Goal: Task Accomplishment & Management: Manage account settings

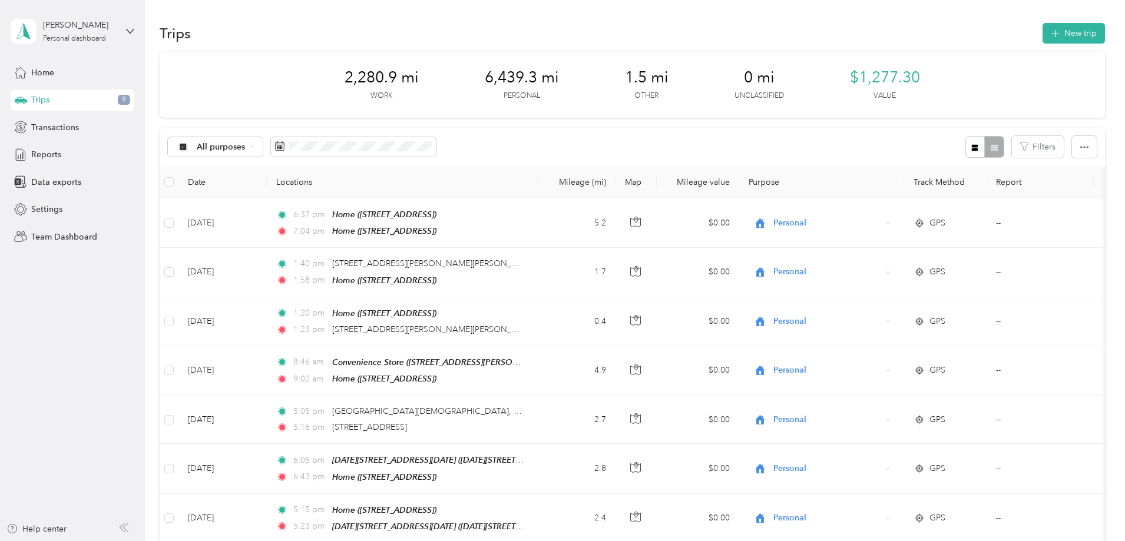
click at [646, 135] on div "All purposes Filters" at bounding box center [632, 147] width 945 height 38
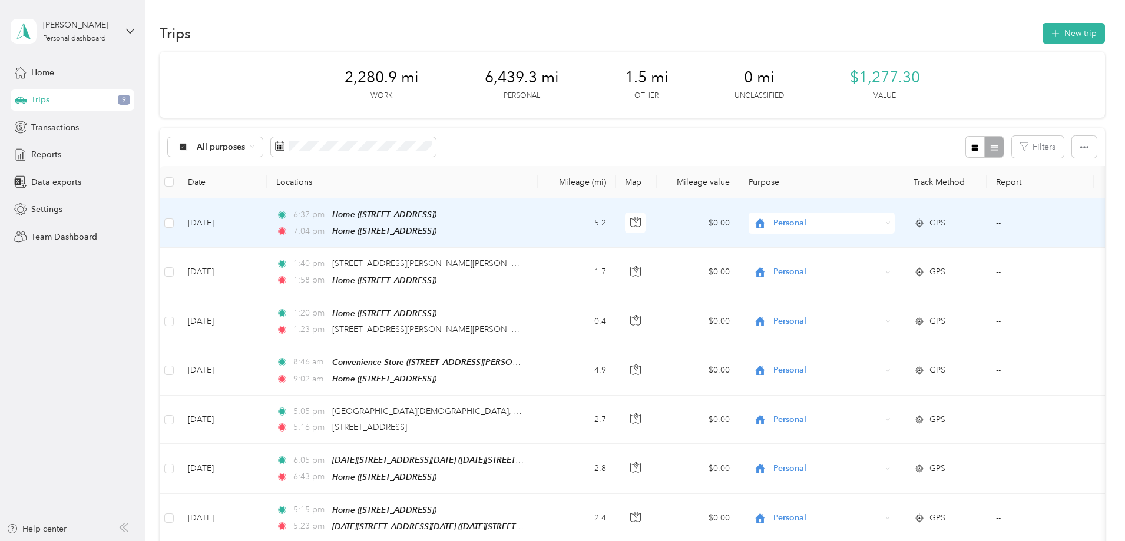
click at [925, 227] on icon at bounding box center [919, 223] width 12 height 9
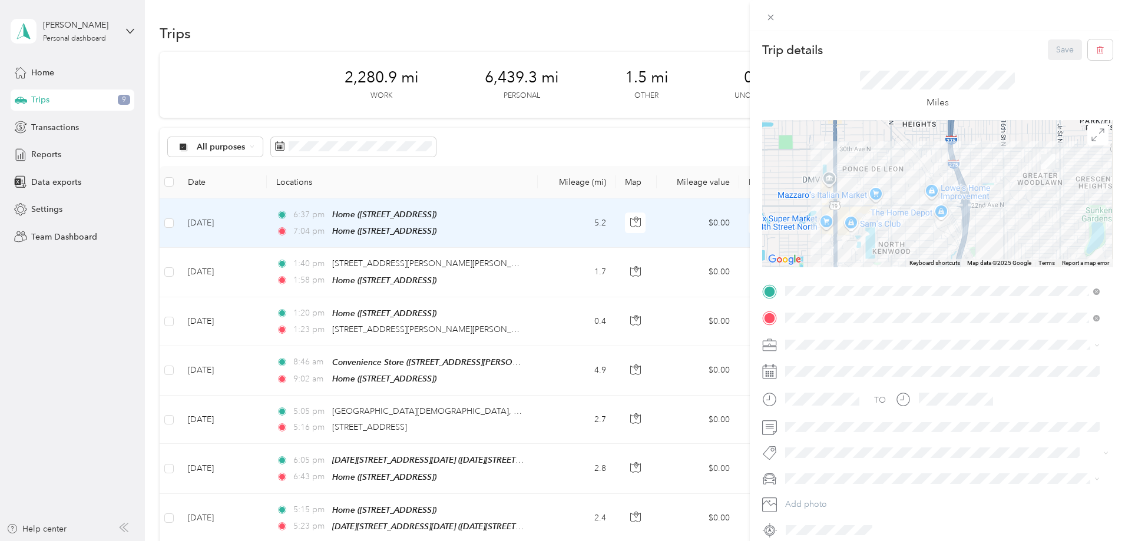
click at [438, 265] on div "Trip details Save This trip cannot be edited because it is either under review,…" at bounding box center [562, 270] width 1125 height 541
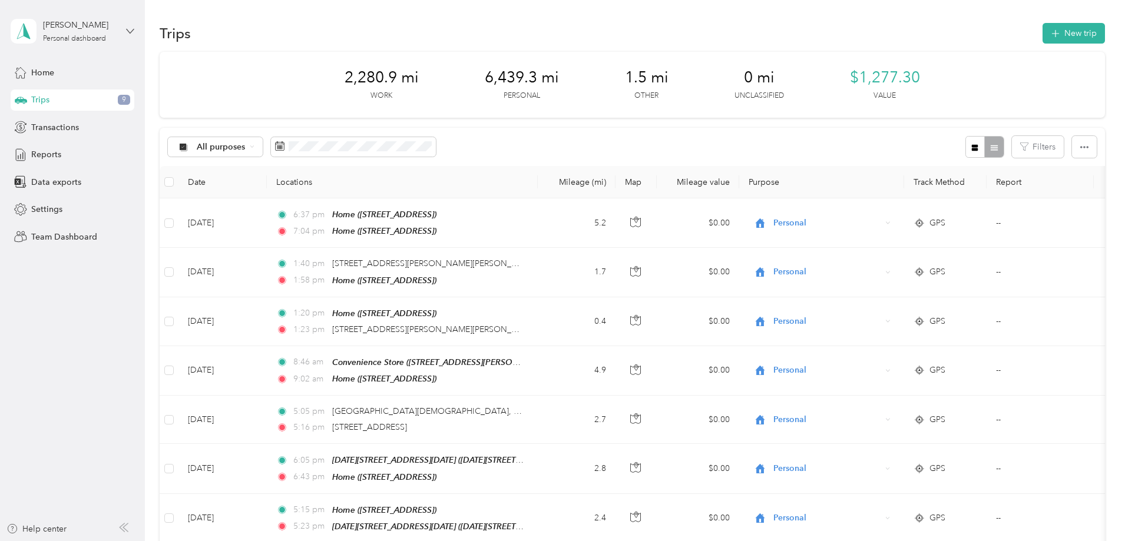
click at [131, 29] on icon at bounding box center [130, 31] width 8 height 8
click at [78, 96] on div "Log out" at bounding box center [134, 97] width 231 height 21
